Goal: Transaction & Acquisition: Download file/media

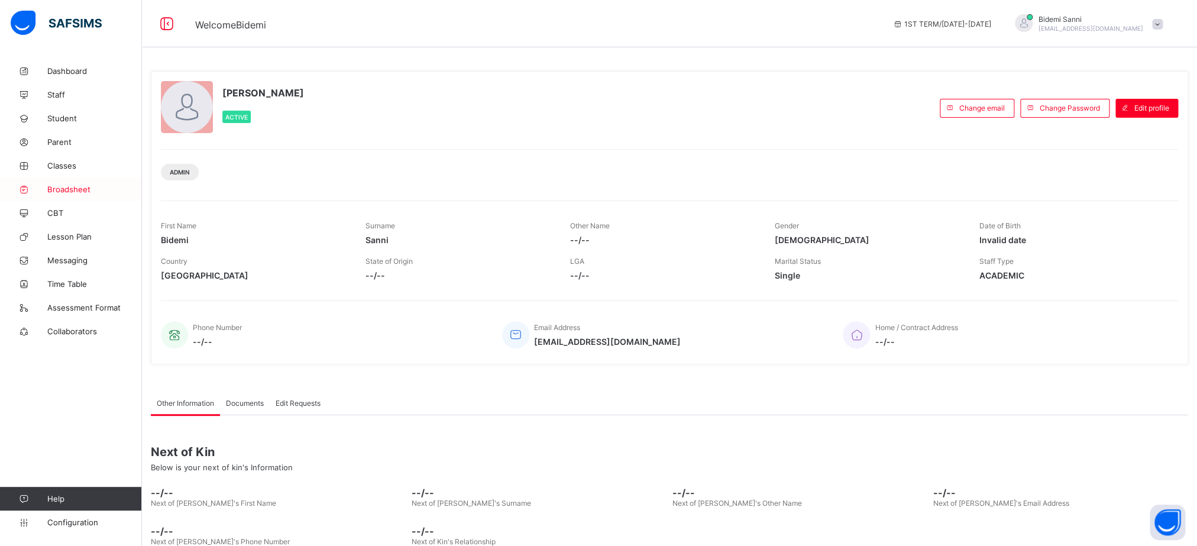
click at [80, 184] on link "Broadsheet" at bounding box center [71, 189] width 142 height 24
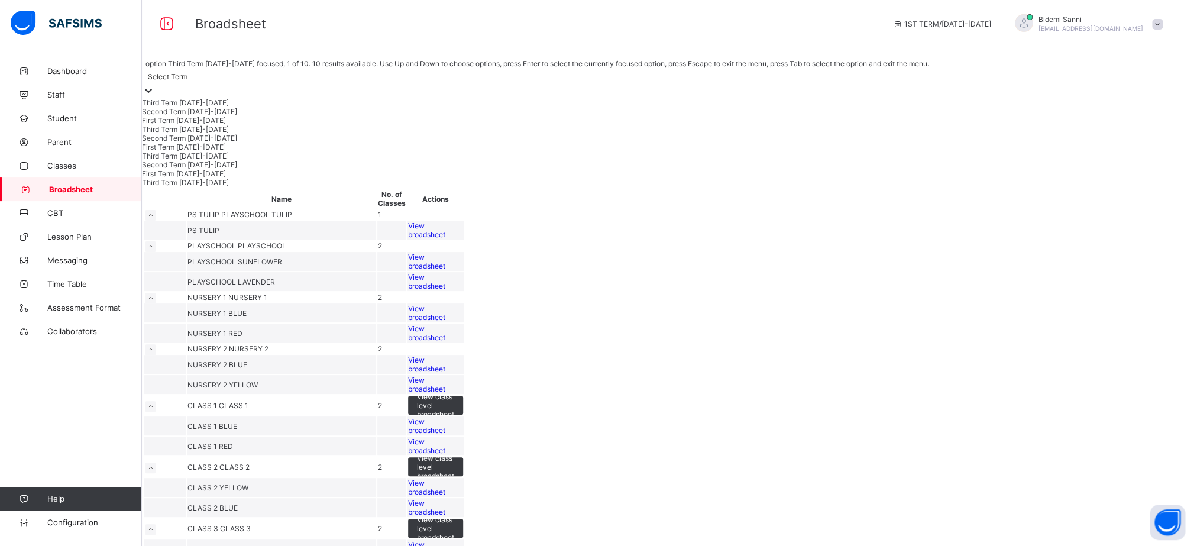
click at [154, 90] on icon at bounding box center [148, 91] width 12 height 12
click at [195, 187] on div "Third Term 2022-2023" at bounding box center [538, 182] width 792 height 9
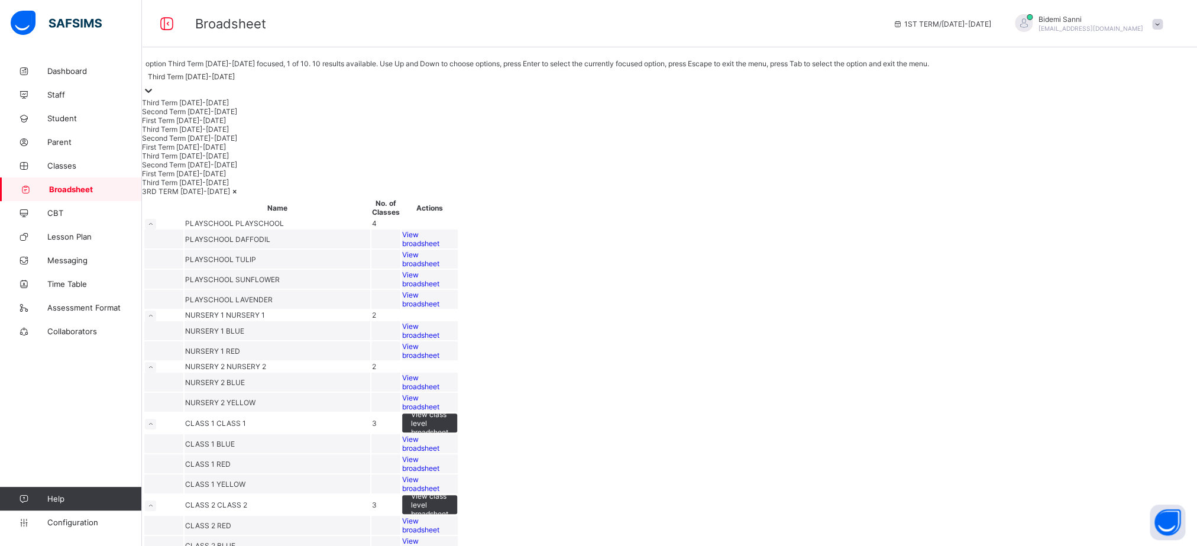
click at [152, 89] on icon at bounding box center [148, 91] width 7 height 4
click at [220, 178] on div "First Term 2023-2024" at bounding box center [534, 173] width 784 height 9
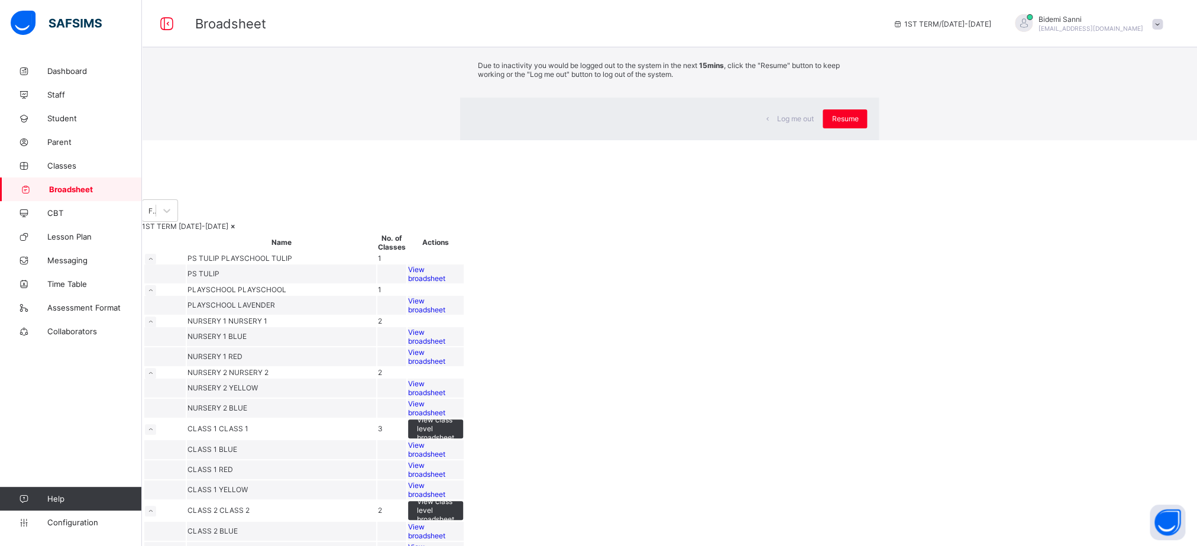
click at [560, 129] on div "× Idle Mode Due to inactivity you would be logged out to the system in the next…" at bounding box center [669, 70] width 1055 height 140
click at [822, 128] on div "Resume" at bounding box center [844, 118] width 44 height 19
click at [831, 123] on span "Resume" at bounding box center [844, 118] width 27 height 9
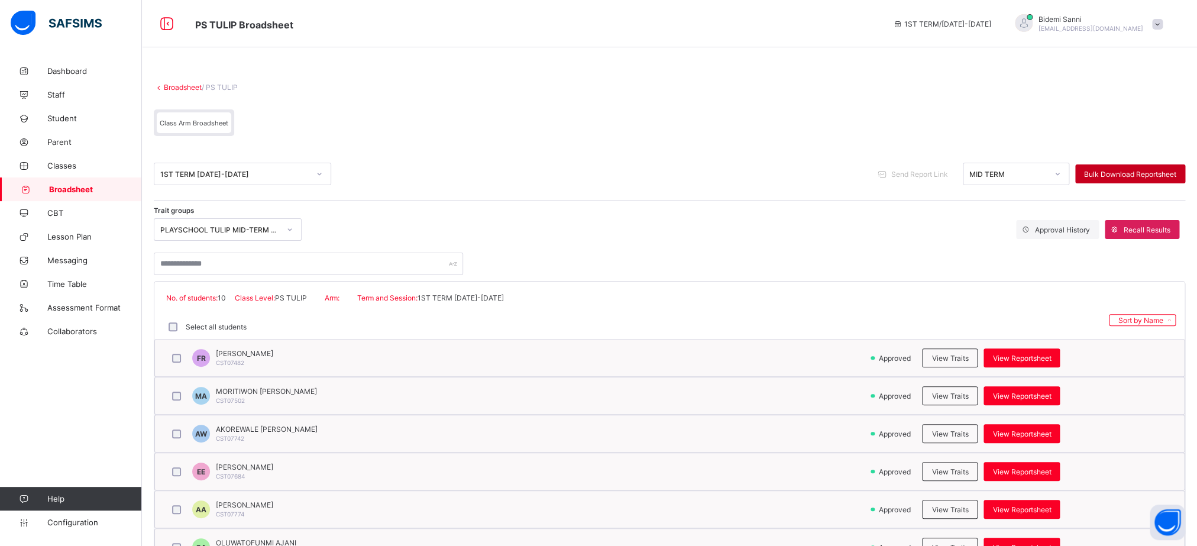
click at [1159, 177] on span "Bulk Download Reportsheet" at bounding box center [1130, 174] width 92 height 9
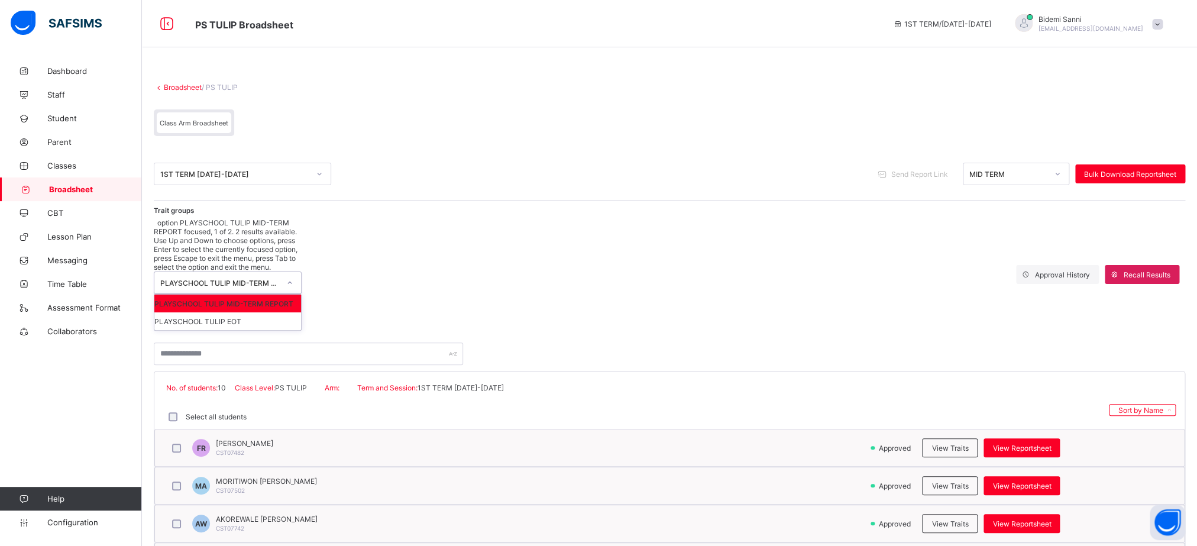
click at [299, 273] on div at bounding box center [290, 282] width 20 height 19
click at [264, 312] on div "PLAYSCHOOL TULIP EOT" at bounding box center [227, 321] width 147 height 18
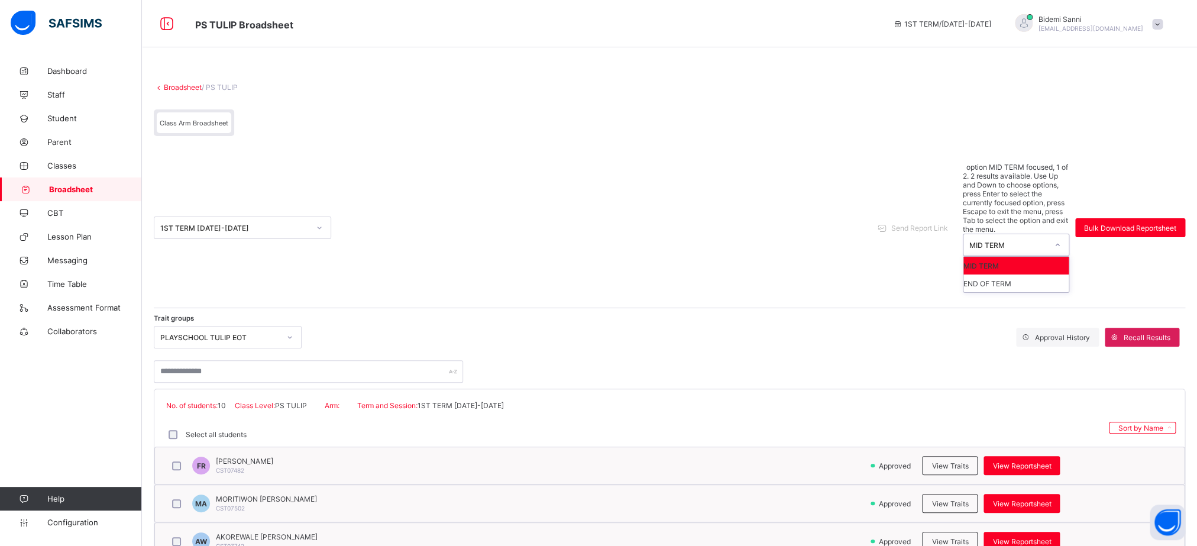
click at [1046, 234] on div "MID TERM" at bounding box center [1004, 244] width 83 height 21
click at [1005, 274] on div "END OF TERM" at bounding box center [1015, 283] width 105 height 18
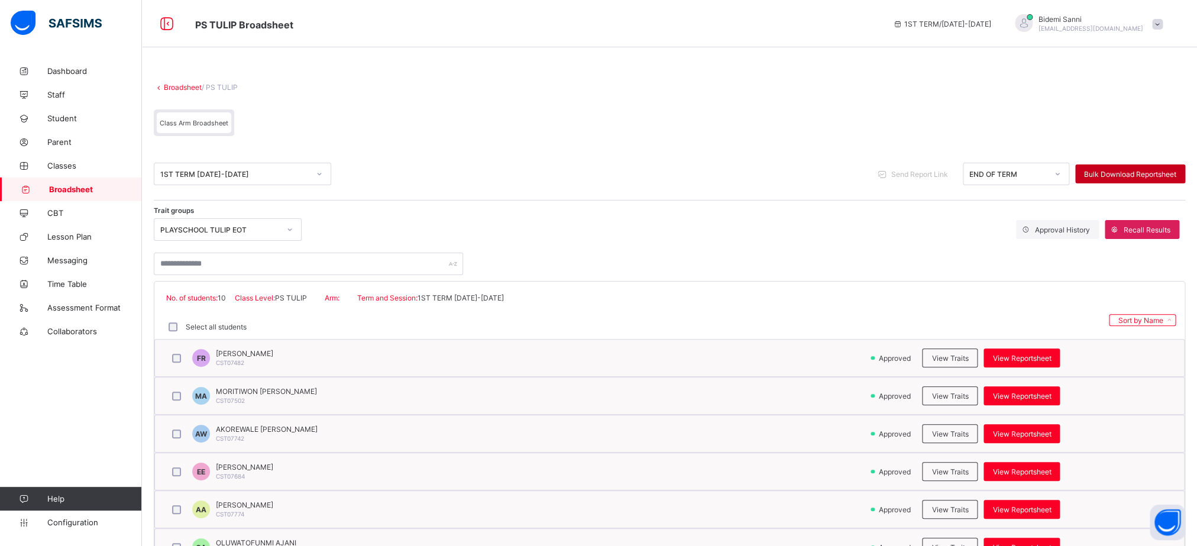
click at [1118, 170] on span "Bulk Download Reportsheet" at bounding box center [1130, 174] width 92 height 9
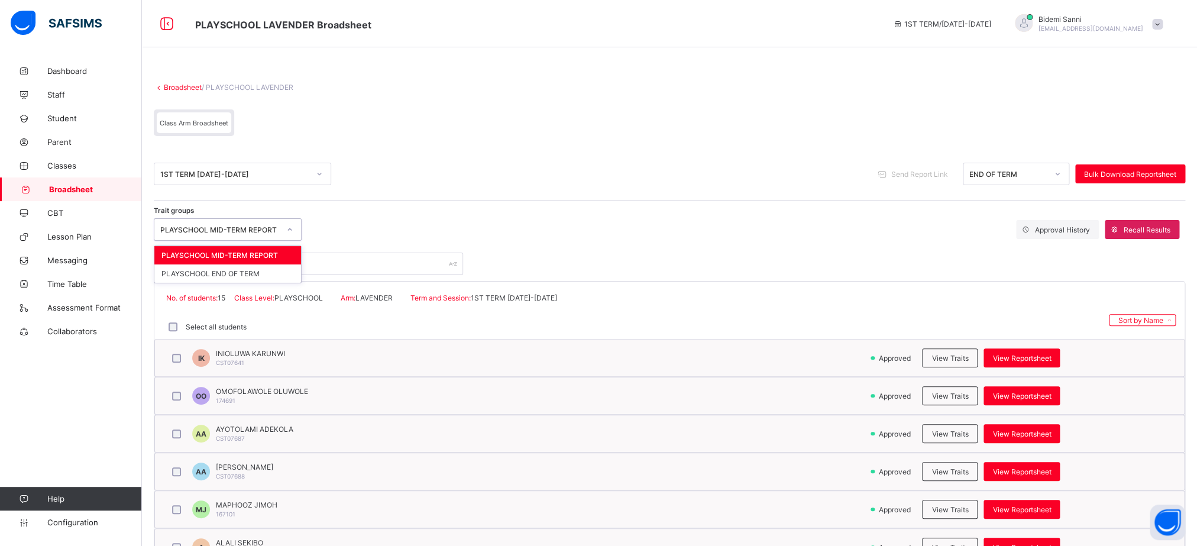
click at [278, 232] on div "PLAYSCHOOL MID-TERM REPORT" at bounding box center [219, 229] width 119 height 9
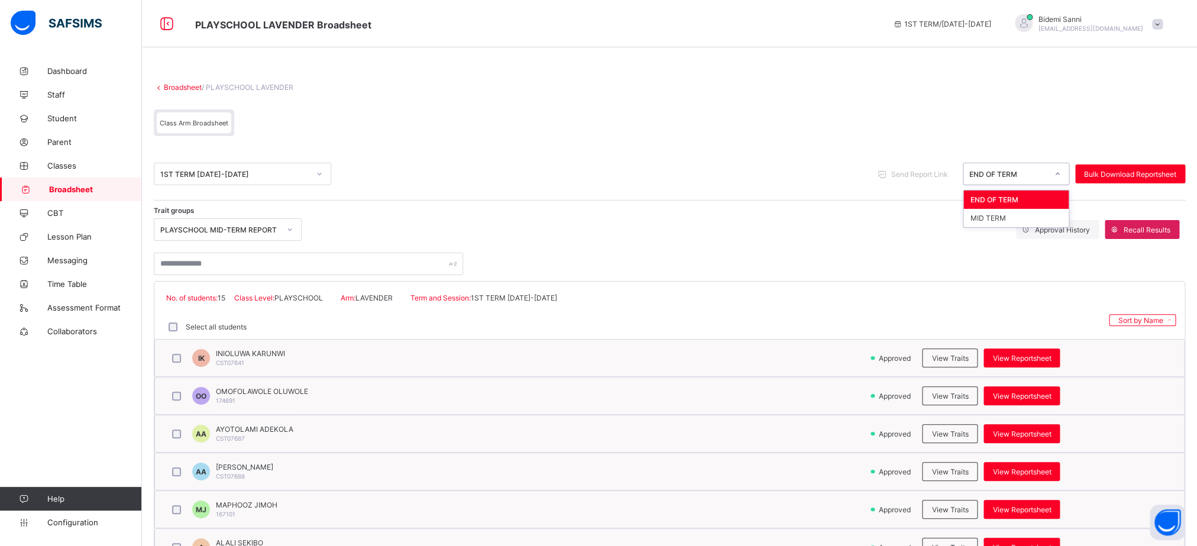
click at [1016, 175] on div "END OF TERM" at bounding box center [1008, 174] width 78 height 9
drag, startPoint x: 987, startPoint y: 229, endPoint x: 1000, endPoint y: 218, distance: 16.7
click at [1000, 218] on div "Trait groups PLAYSCHOOL MID-TERM REPORT Approval History Recall Results" at bounding box center [669, 243] width 1031 height 63
drag, startPoint x: 1013, startPoint y: 184, endPoint x: 997, endPoint y: 216, distance: 36.2
click at [997, 185] on div "option MID TERM focused, 2 of 2. 2 results available. Use Up and Down to choose…" at bounding box center [1015, 174] width 106 height 22
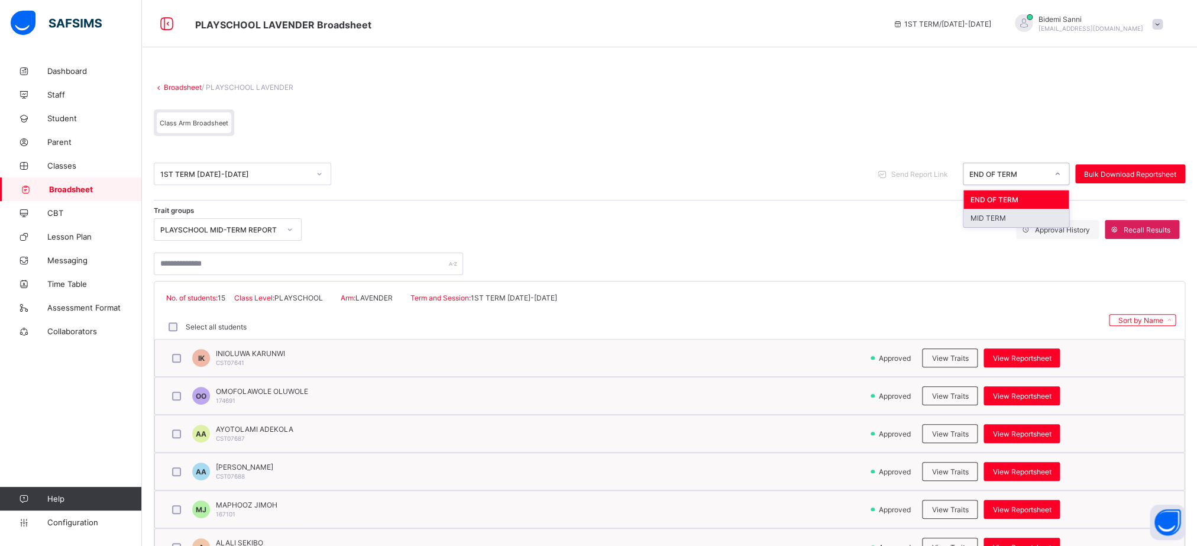
click at [997, 216] on div "MID TERM" at bounding box center [1015, 218] width 105 height 18
click at [1149, 176] on span "Bulk Download Reportsheet" at bounding box center [1130, 174] width 92 height 9
click at [1014, 166] on div "MID TERM" at bounding box center [1004, 174] width 83 height 17
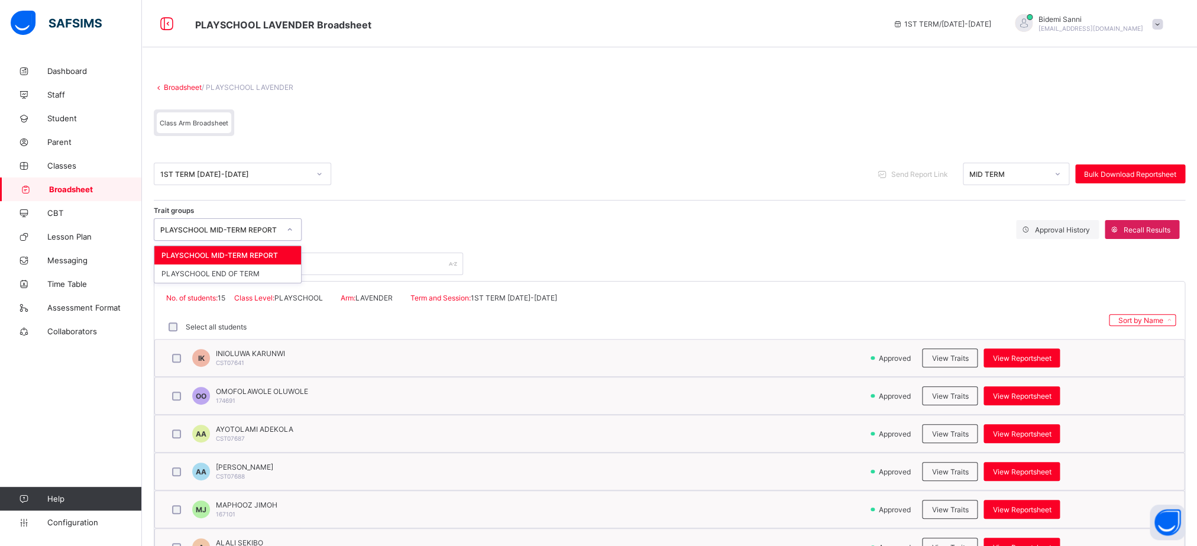
click at [273, 226] on div "PLAYSCHOOL MID-TERM REPORT" at bounding box center [219, 229] width 119 height 9
click at [252, 278] on div "PLAYSCHOOL END OF TERM" at bounding box center [227, 273] width 147 height 18
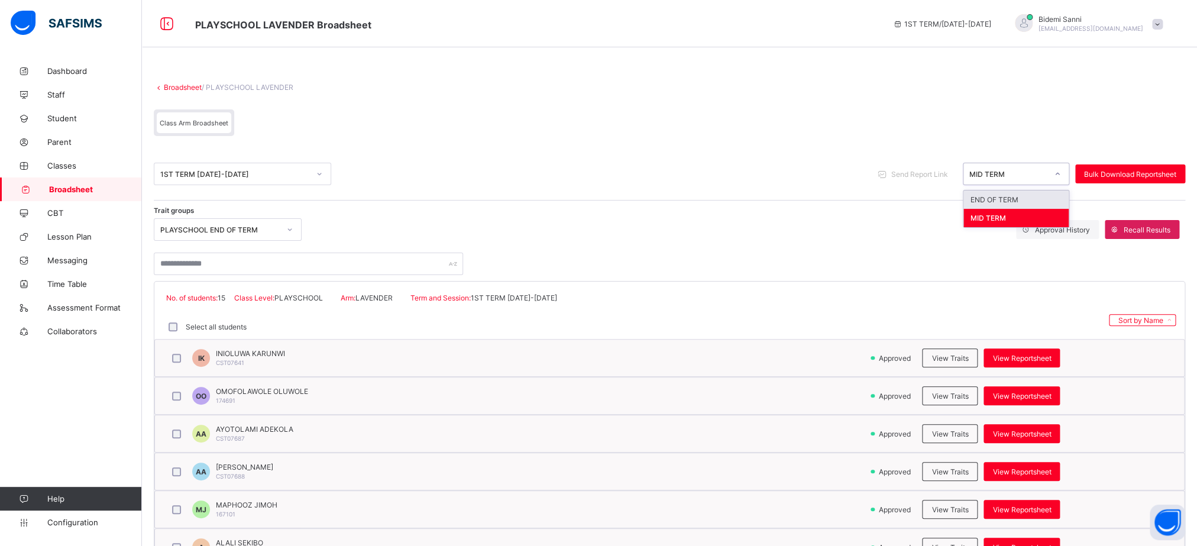
click at [997, 170] on div "MID TERM" at bounding box center [1008, 174] width 78 height 9
click at [995, 196] on div "END OF TERM" at bounding box center [1015, 199] width 105 height 18
click at [659, 186] on div "1ST TERM 2023-2024 Send Report Link END OF TERM Bulk Download Reportsheet" at bounding box center [669, 174] width 1031 height 53
click at [1142, 177] on span "Bulk Download Reportsheet" at bounding box center [1130, 174] width 92 height 9
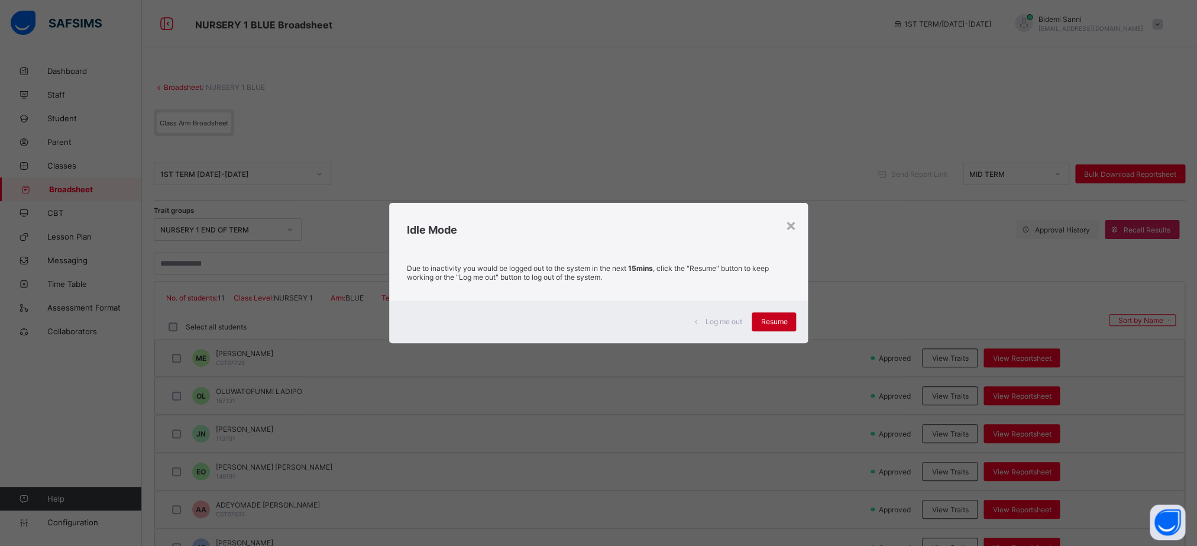
click at [774, 319] on span "Resume" at bounding box center [773, 321] width 27 height 9
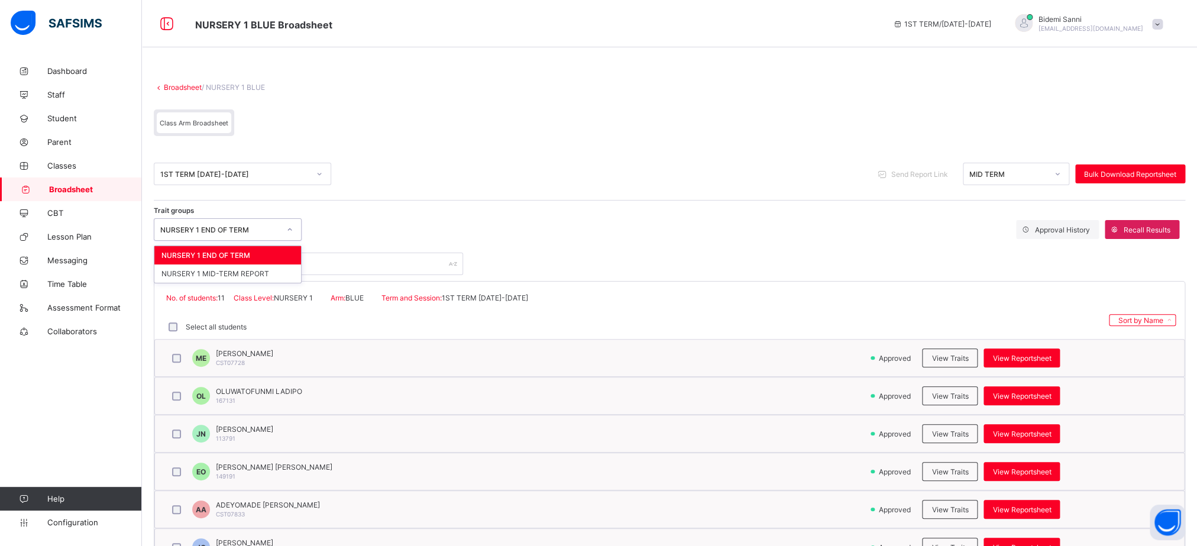
click at [292, 229] on icon at bounding box center [289, 229] width 7 height 12
click at [266, 273] on div "NURSERY 1 MID-TERM REPORT" at bounding box center [227, 273] width 147 height 18
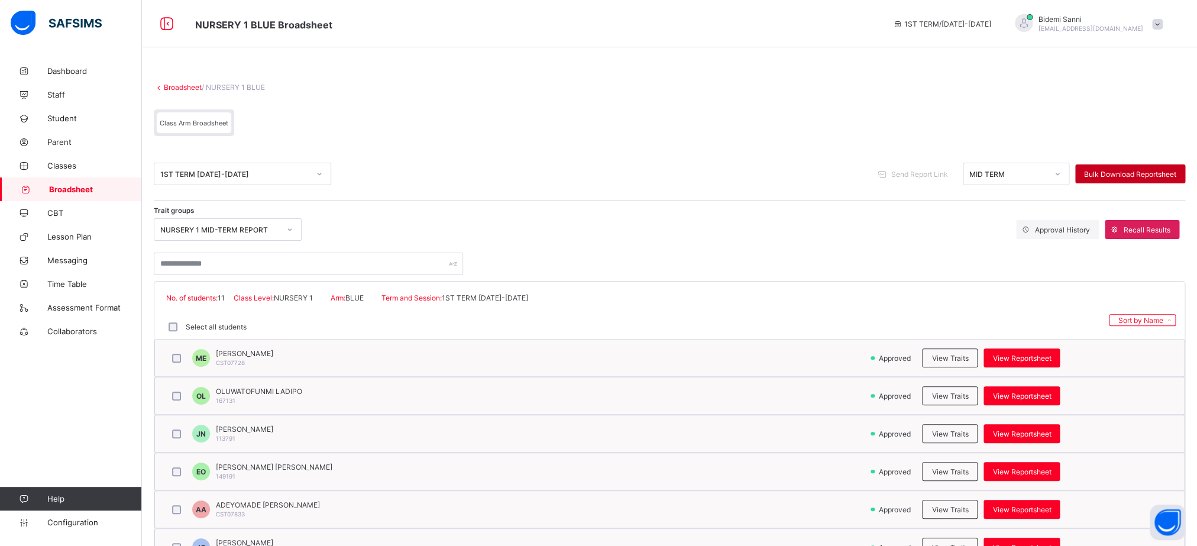
click at [1154, 165] on div "Bulk Download Reportsheet" at bounding box center [1130, 173] width 110 height 19
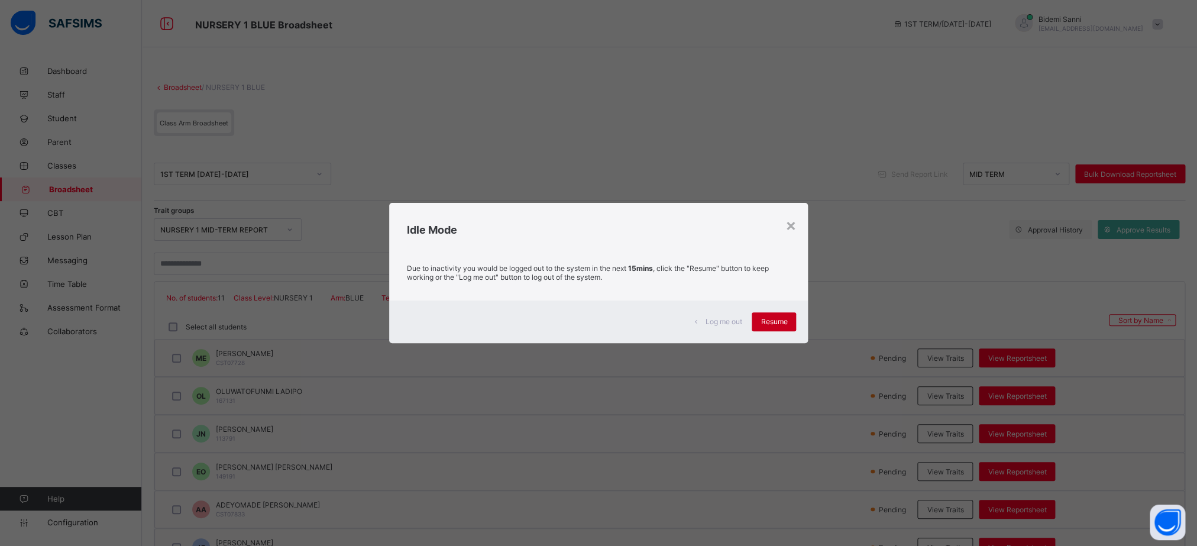
click at [787, 322] on span "Resume" at bounding box center [773, 321] width 27 height 9
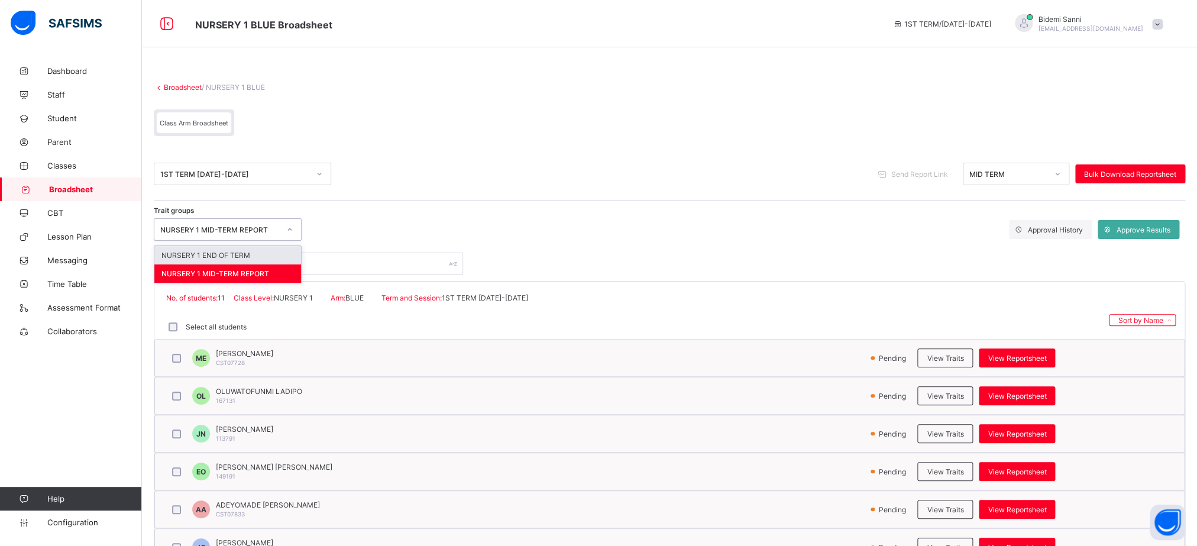
click at [271, 230] on div "NURSERY 1 MID-TERM REPORT" at bounding box center [219, 229] width 119 height 9
click at [266, 254] on div "NURSERY 1 END OF TERM" at bounding box center [227, 255] width 147 height 18
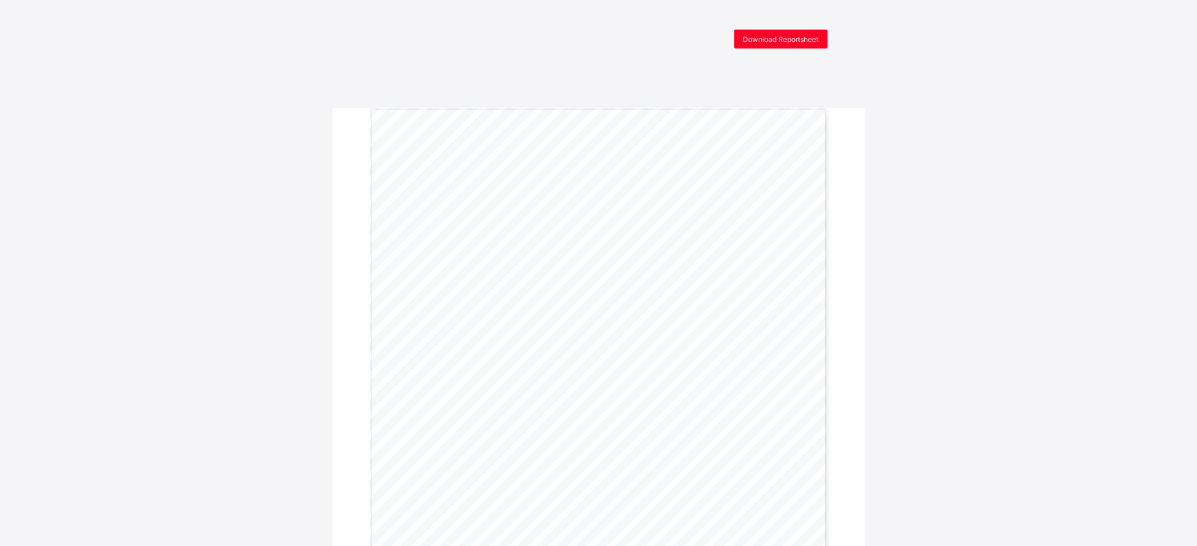
click at [801, 44] on div "Download Reportsheet" at bounding box center [780, 39] width 93 height 19
click at [792, 44] on div "Download Reportsheet" at bounding box center [780, 39] width 93 height 19
click at [776, 38] on span "Download Reportsheet" at bounding box center [781, 39] width 76 height 9
click at [821, 46] on div "Download Reportsheet" at bounding box center [780, 39] width 93 height 19
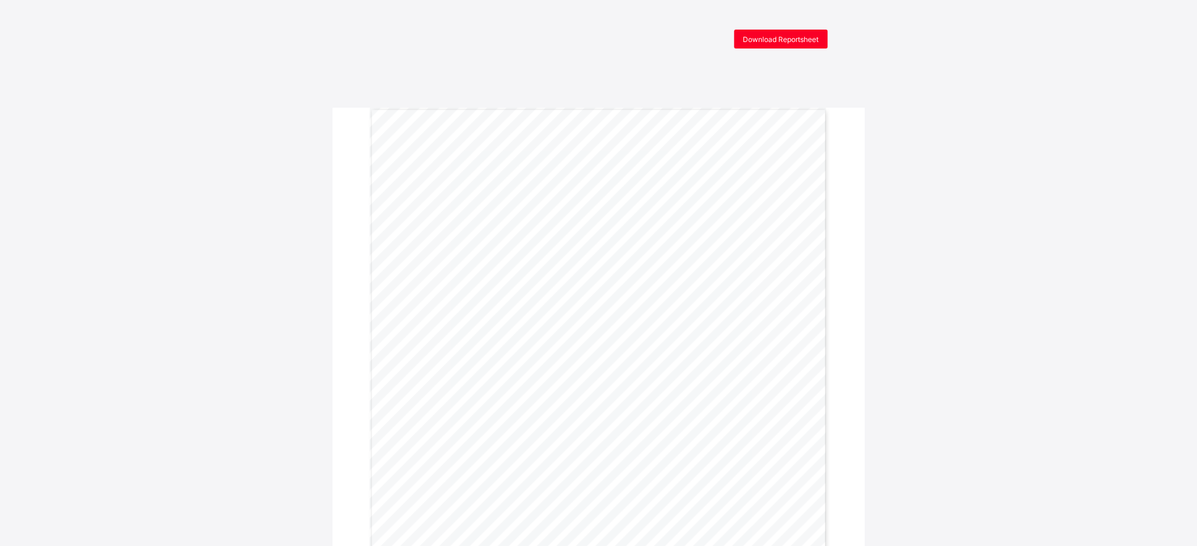
click at [791, 32] on div "Download Reportsheet" at bounding box center [780, 39] width 93 height 19
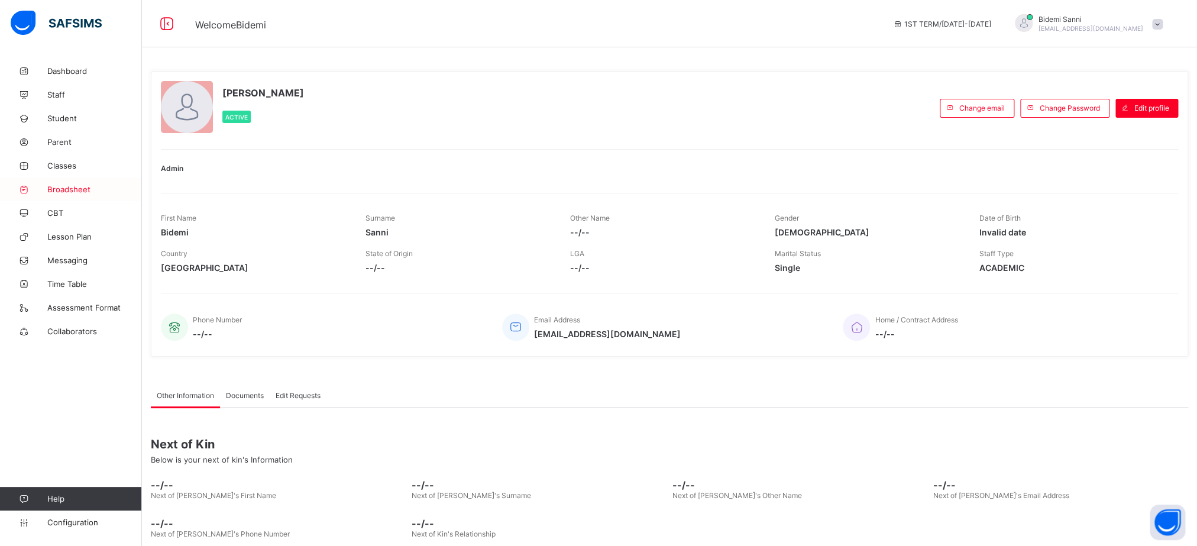
click at [62, 195] on link "Broadsheet" at bounding box center [71, 189] width 142 height 24
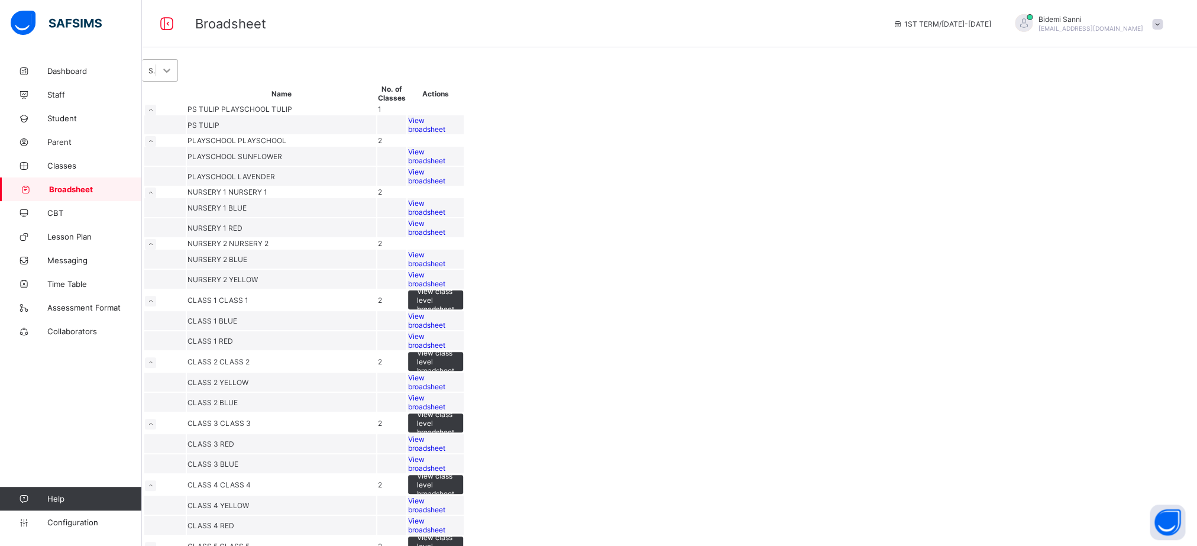
click at [173, 76] on icon at bounding box center [167, 70] width 12 height 12
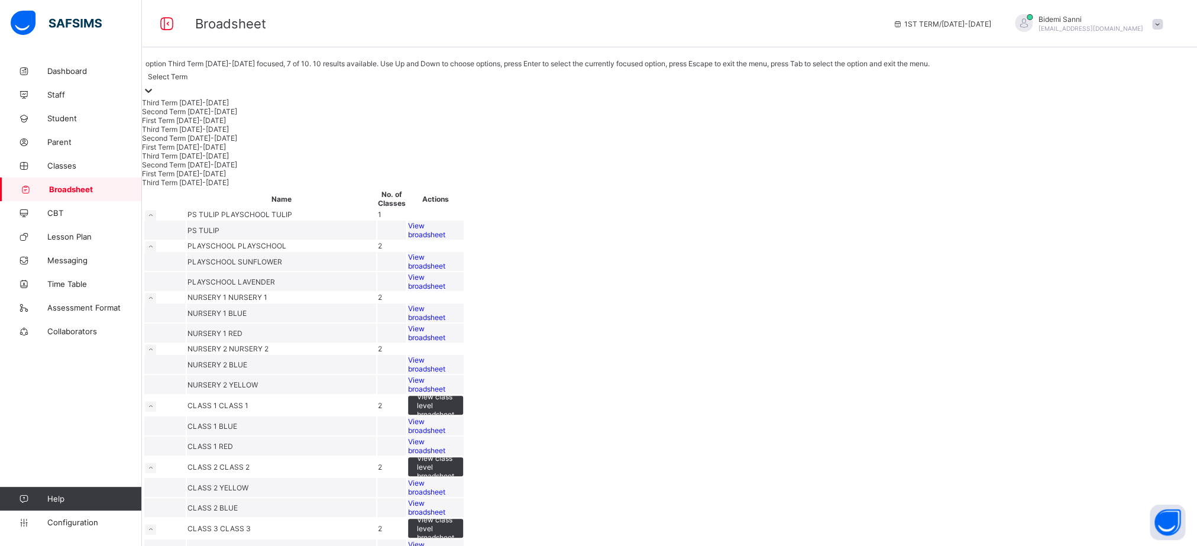
scroll to position [68, 0]
click at [232, 178] on div "First Term 2023-2024" at bounding box center [534, 173] width 784 height 9
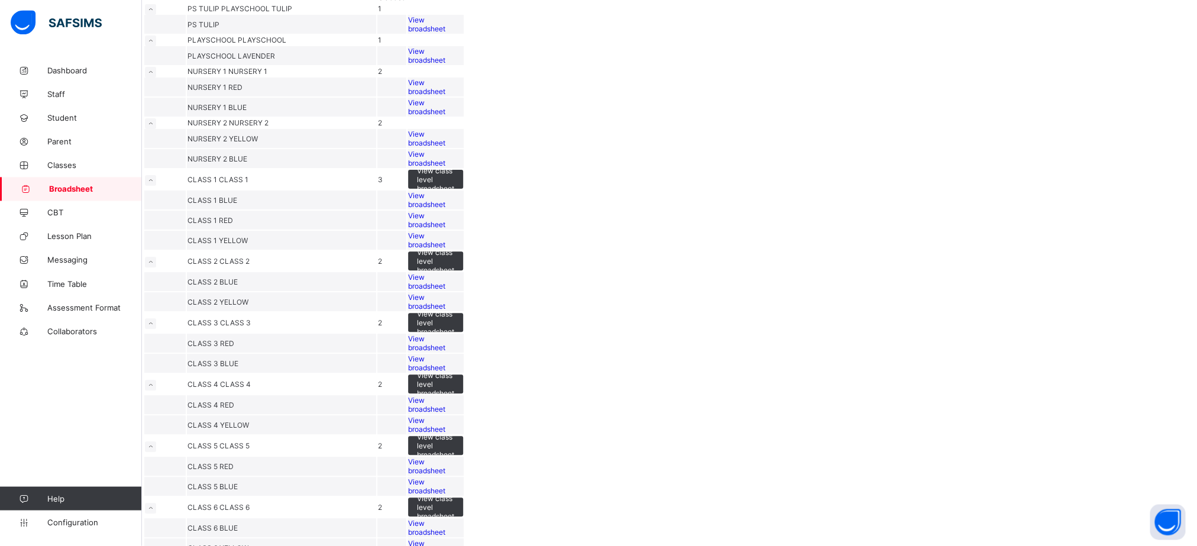
scroll to position [112, 0]
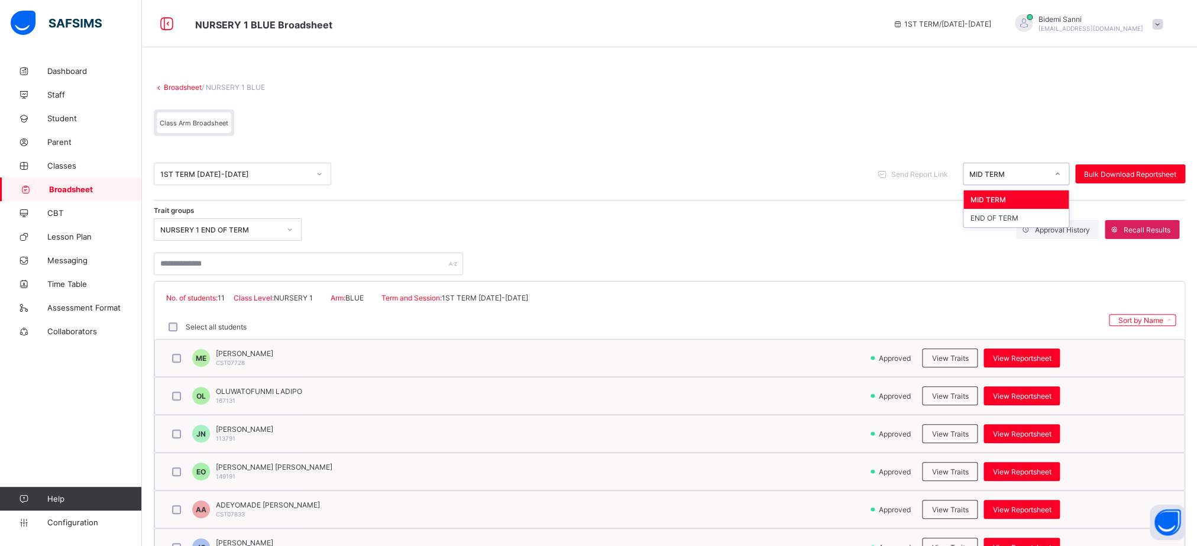
click at [1036, 177] on div "MID TERM" at bounding box center [1008, 174] width 78 height 9
click at [1012, 221] on div "END OF TERM" at bounding box center [1015, 218] width 105 height 18
click at [1161, 170] on span "Bulk Download Reportsheet" at bounding box center [1130, 174] width 92 height 9
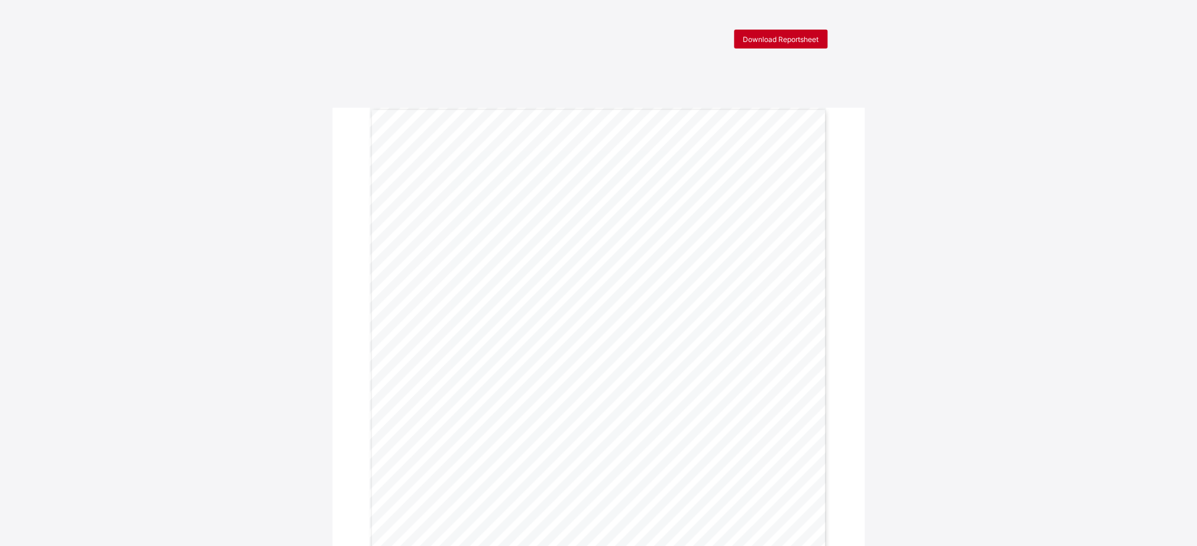
click at [787, 35] on span "Download Reportsheet" at bounding box center [781, 39] width 76 height 9
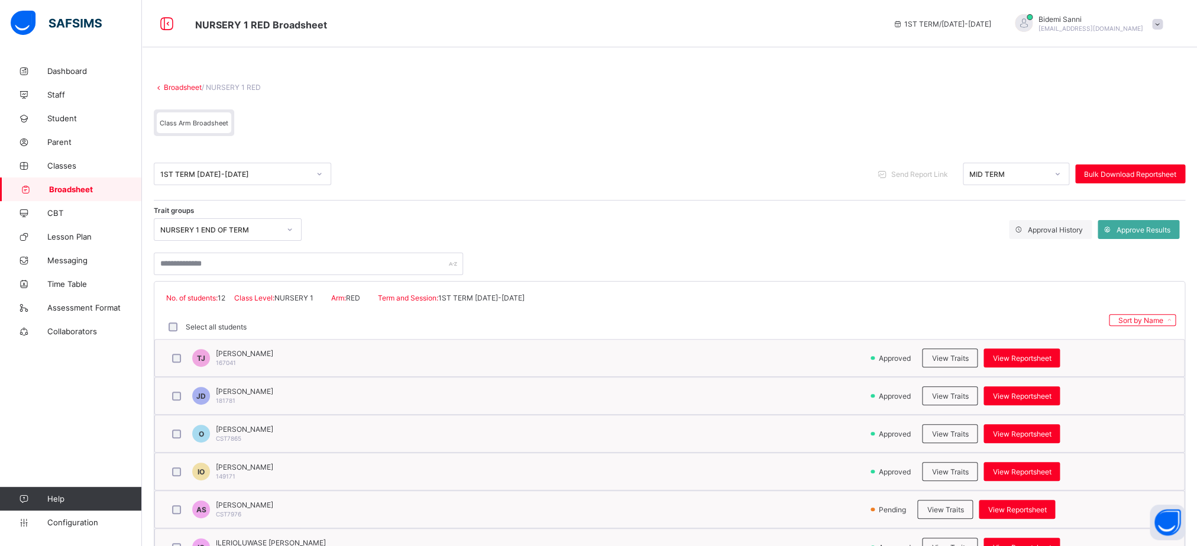
click at [290, 226] on icon at bounding box center [289, 229] width 7 height 12
click at [262, 278] on div "NURSERY 1 MID-TERM REPORT" at bounding box center [227, 273] width 147 height 18
click at [1173, 173] on span "Bulk Download Reportsheet" at bounding box center [1130, 174] width 92 height 9
click at [1142, 177] on span "Bulk Download Reportsheet" at bounding box center [1130, 174] width 92 height 9
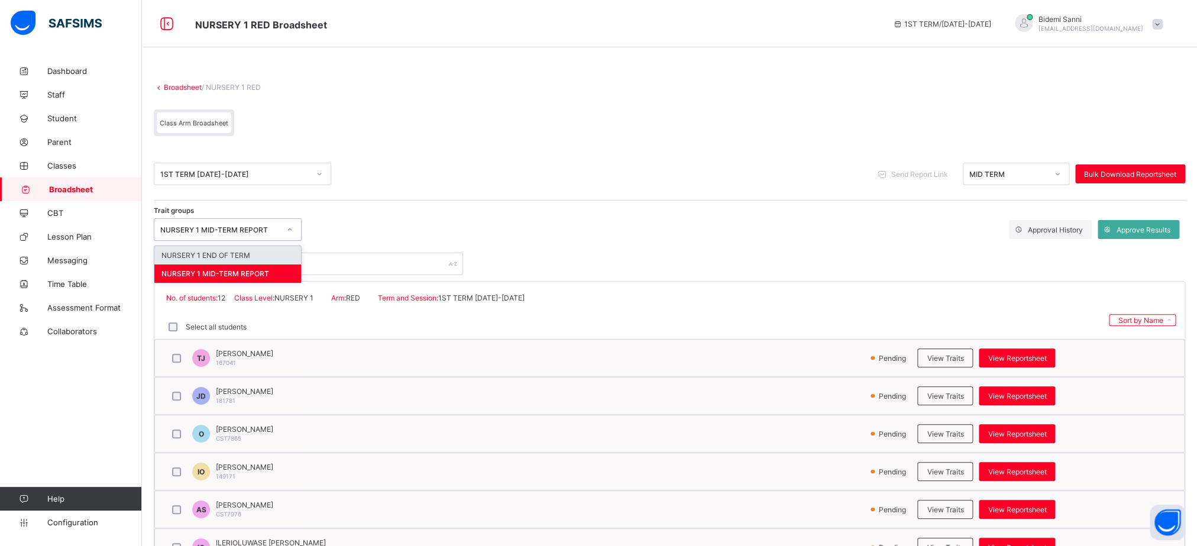
click at [288, 231] on icon at bounding box center [289, 229] width 7 height 12
click at [274, 258] on div "NURSERY 1 END OF TERM" at bounding box center [227, 255] width 147 height 18
